Goal: Information Seeking & Learning: Stay updated

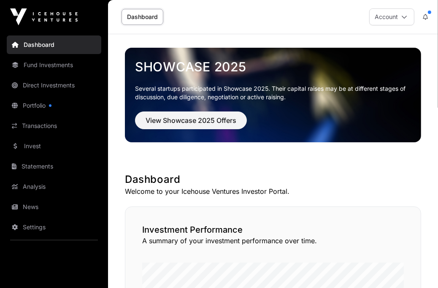
click at [28, 62] on link "Fund Investments" at bounding box center [54, 65] width 94 height 19
click at [40, 41] on link "Dashboard" at bounding box center [54, 44] width 94 height 19
click at [33, 101] on link "Portfolio" at bounding box center [54, 105] width 94 height 19
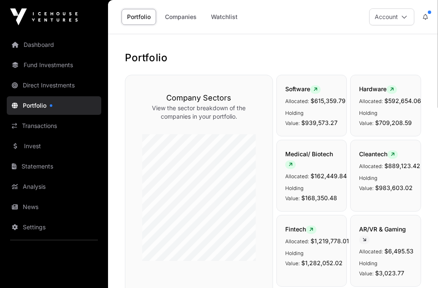
click at [428, 16] on icon at bounding box center [425, 17] width 5 height 6
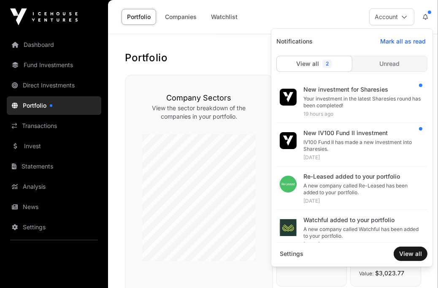
click at [364, 142] on div "IV100 Fund II has made a new investment into Sharesies." at bounding box center [361, 145] width 117 height 13
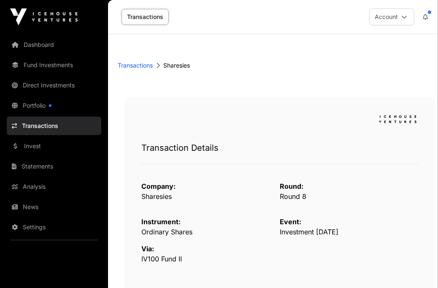
click at [71, 106] on link "Portfolio" at bounding box center [54, 105] width 94 height 19
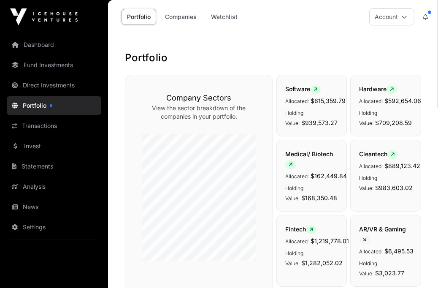
click at [429, 14] on button at bounding box center [425, 17] width 15 height 16
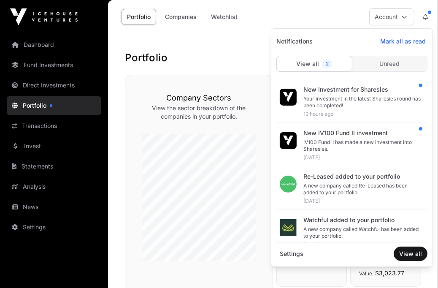
click at [359, 86] on div "New investment for Sharesies" at bounding box center [361, 89] width 117 height 8
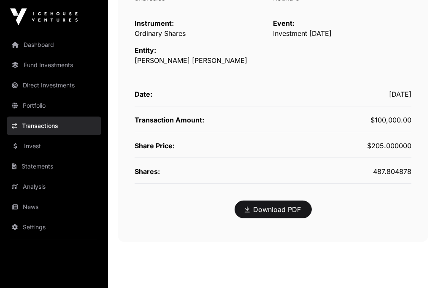
scroll to position [202, 0]
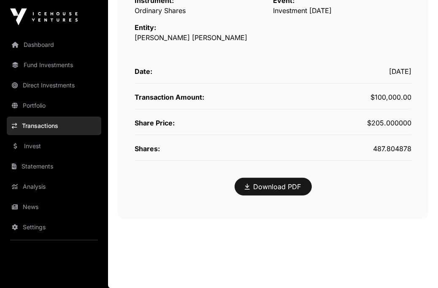
click at [58, 108] on link "Portfolio" at bounding box center [54, 105] width 94 height 19
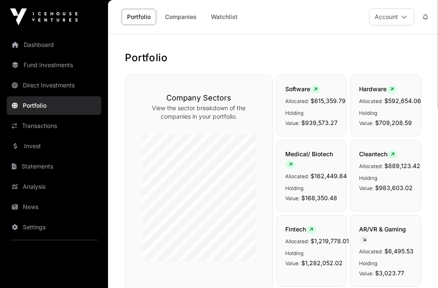
click at [56, 106] on link "Portfolio" at bounding box center [54, 105] width 94 height 19
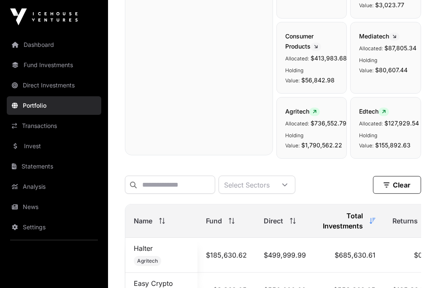
scroll to position [281, 0]
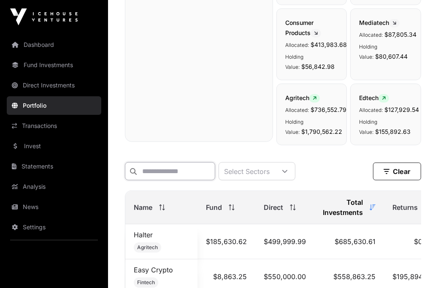
click at [161, 174] on input "text" at bounding box center [170, 171] width 90 height 18
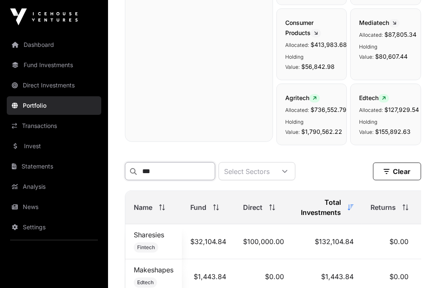
type input "***"
click at [155, 236] on link "Sharesies" at bounding box center [149, 234] width 30 height 8
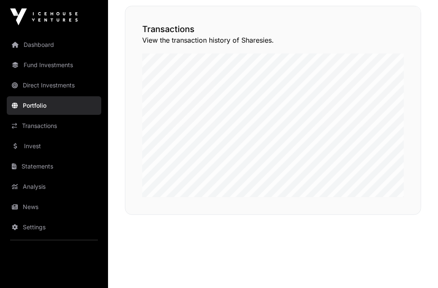
scroll to position [731, 0]
click at [75, 108] on link "Portfolio" at bounding box center [54, 105] width 94 height 19
click at [70, 49] on link "Dashboard" at bounding box center [54, 44] width 94 height 19
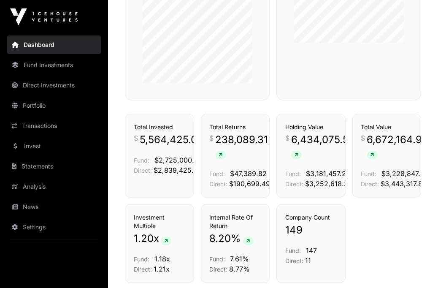
scroll to position [530, 0]
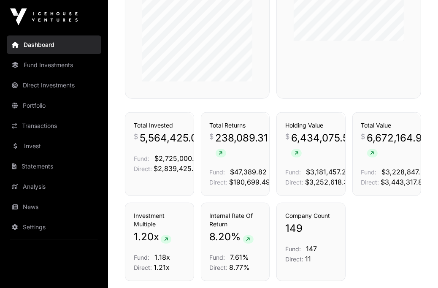
click at [86, 130] on link "Transactions" at bounding box center [54, 125] width 94 height 19
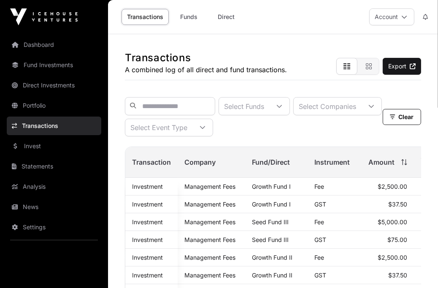
click at [70, 143] on link "Invest" at bounding box center [54, 146] width 94 height 19
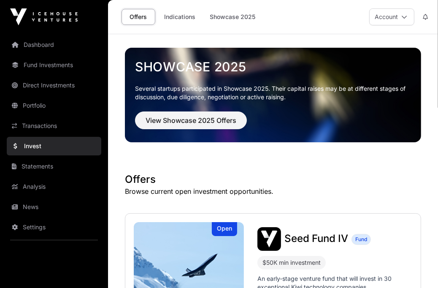
click at [188, 19] on link "Indications" at bounding box center [180, 17] width 42 height 16
click at [179, 13] on link "Indications" at bounding box center [180, 17] width 42 height 16
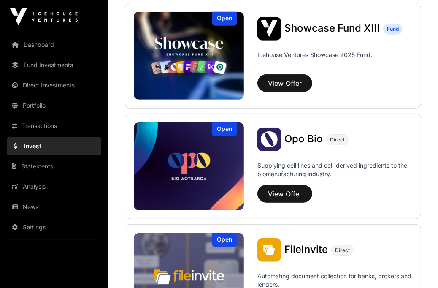
scroll to position [331, 0]
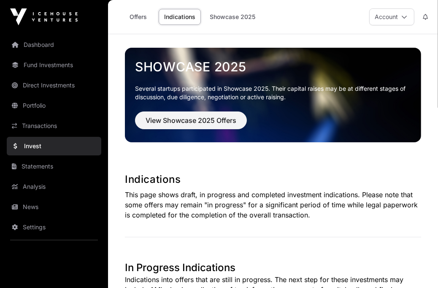
click at [65, 167] on link "Statements" at bounding box center [54, 166] width 94 height 19
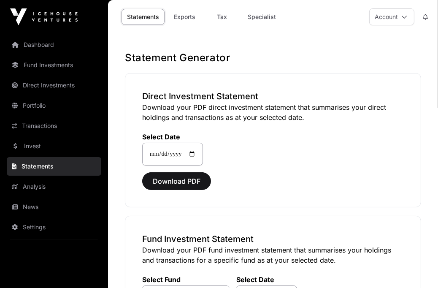
click at [269, 15] on link "Specialist" at bounding box center [261, 17] width 39 height 16
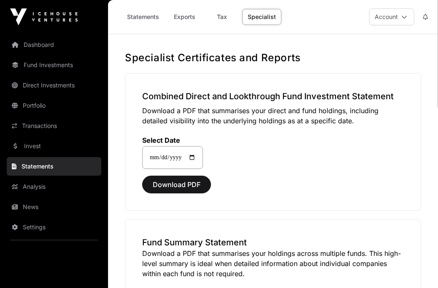
click at [137, 18] on link "Statements" at bounding box center [142, 17] width 43 height 16
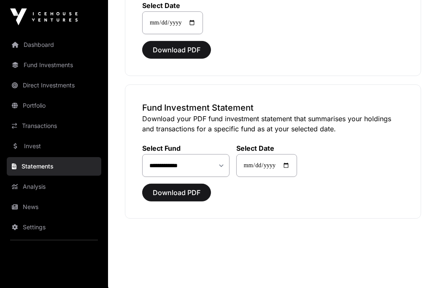
scroll to position [132, 0]
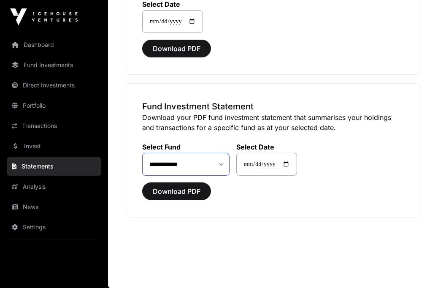
click at [165, 162] on select "**********" at bounding box center [185, 164] width 87 height 23
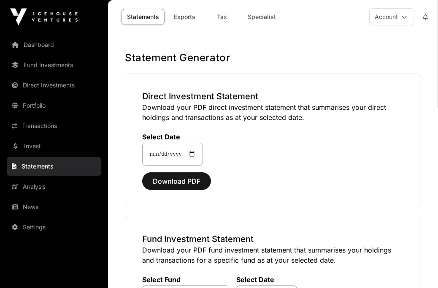
click at [51, 143] on link "Invest" at bounding box center [54, 146] width 94 height 19
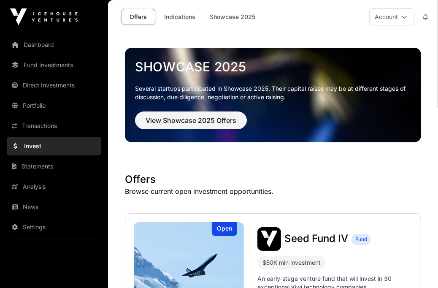
click at [184, 18] on link "Indications" at bounding box center [180, 17] width 42 height 16
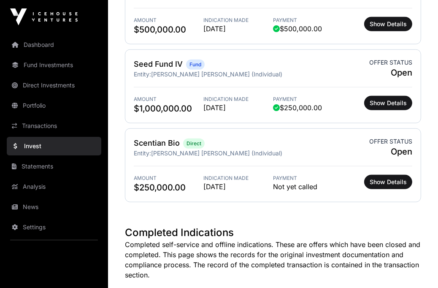
scroll to position [528, 0]
